Goal: Task Accomplishment & Management: Manage account settings

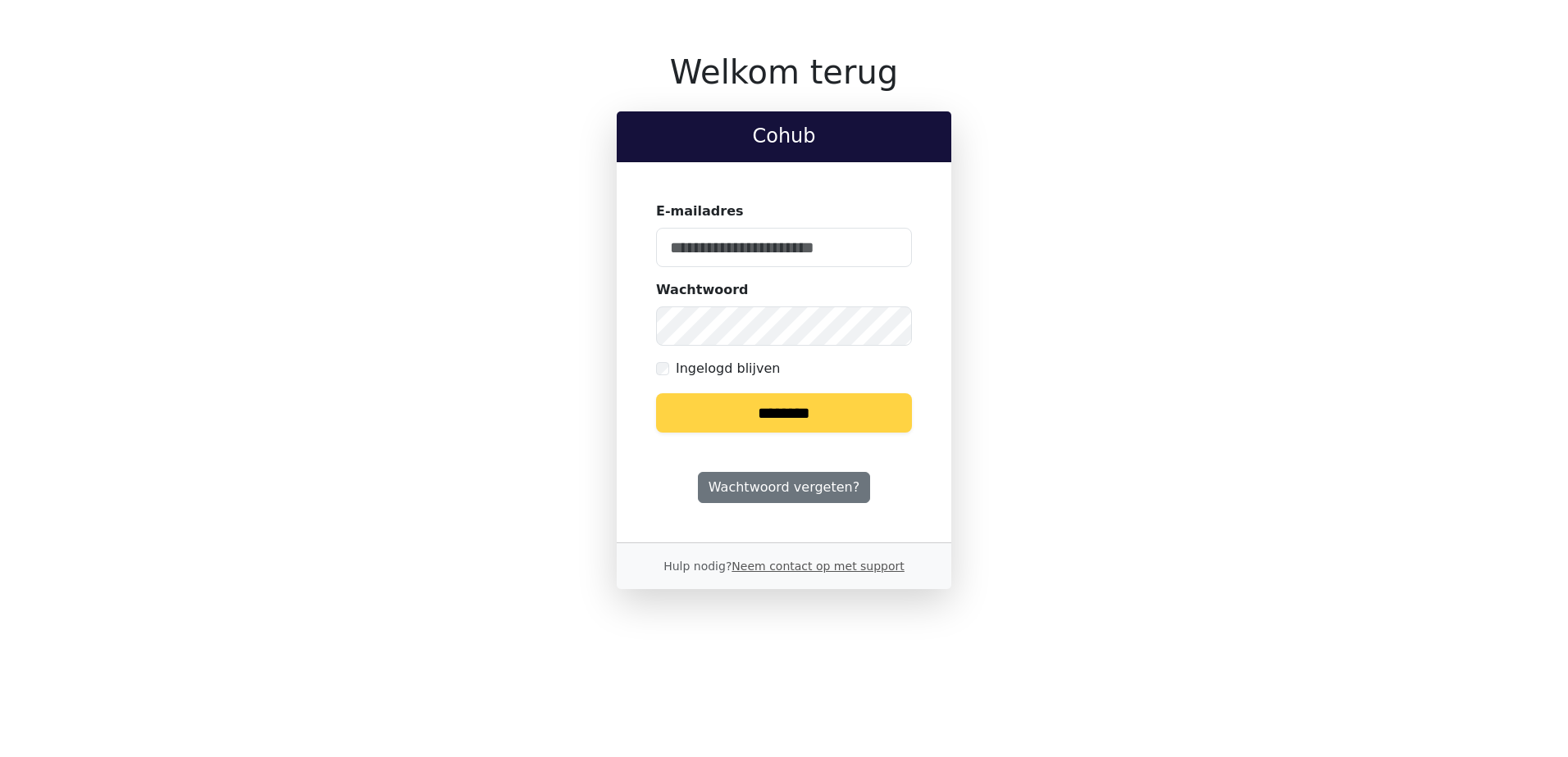
type input "**********"
click at [727, 409] on input "********" at bounding box center [784, 412] width 256 height 39
